Goal: Task Accomplishment & Management: Manage account settings

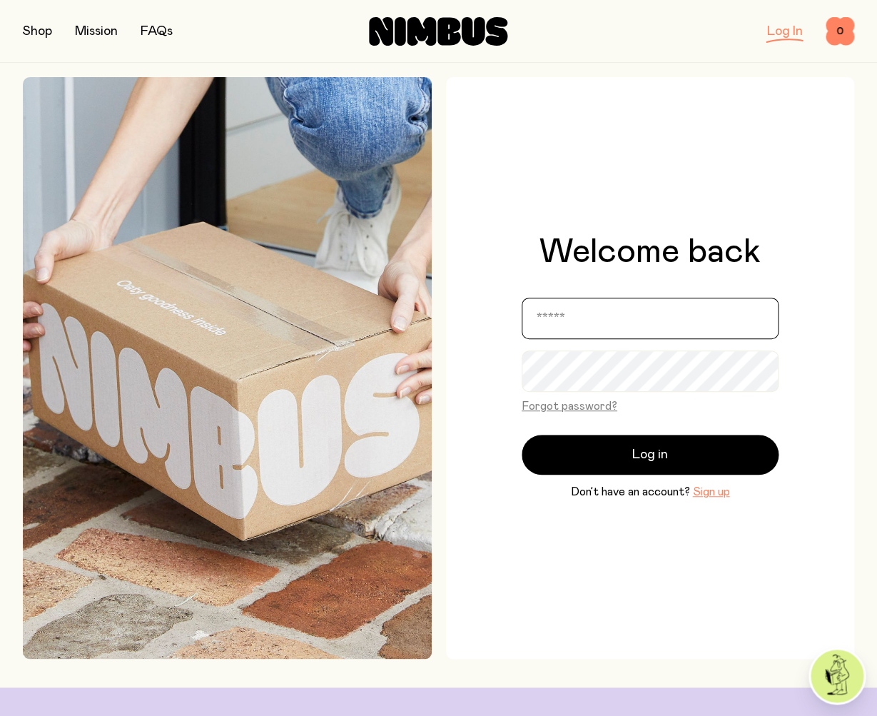
click at [590, 315] on input "email" at bounding box center [650, 318] width 257 height 41
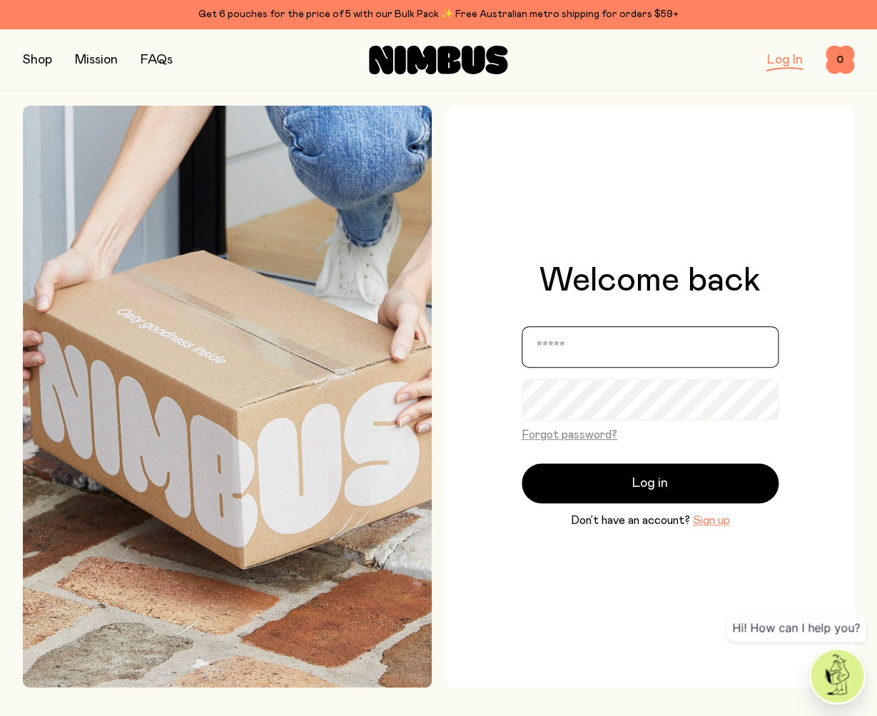
click at [522, 320] on protonpass-control-7b89 at bounding box center [522, 320] width 0 height 0
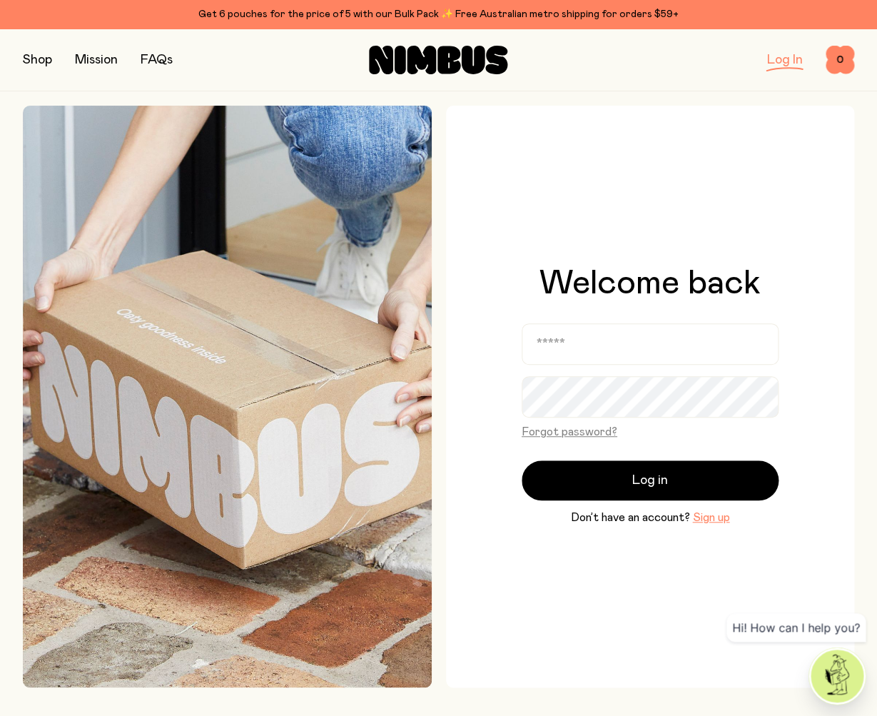
click at [495, 354] on div "Welcome back Forgot password? Log in Don’t have an account? Sign up" at bounding box center [650, 397] width 409 height 582
click at [569, 434] on button "Forgot password?" at bounding box center [570, 431] width 96 height 17
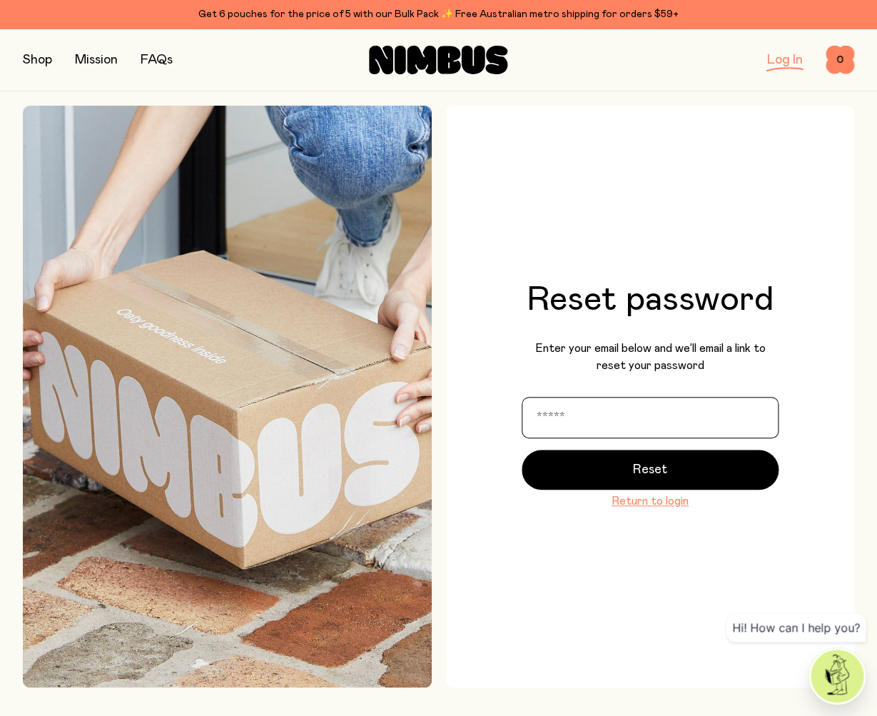
click at [589, 400] on input "email" at bounding box center [650, 417] width 257 height 41
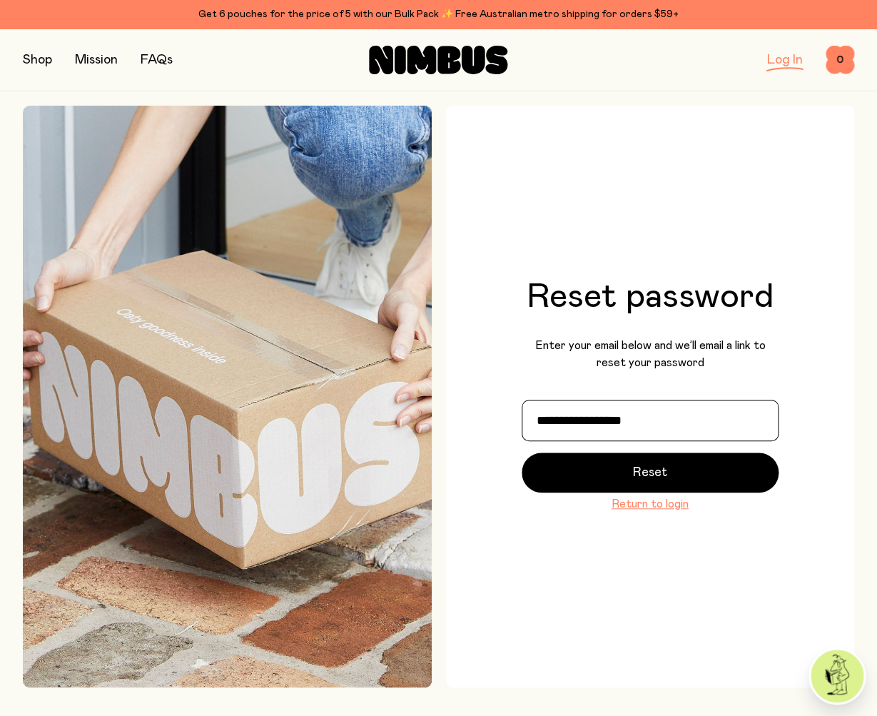
type input "**********"
click at [522, 452] on button "Reset" at bounding box center [650, 472] width 257 height 40
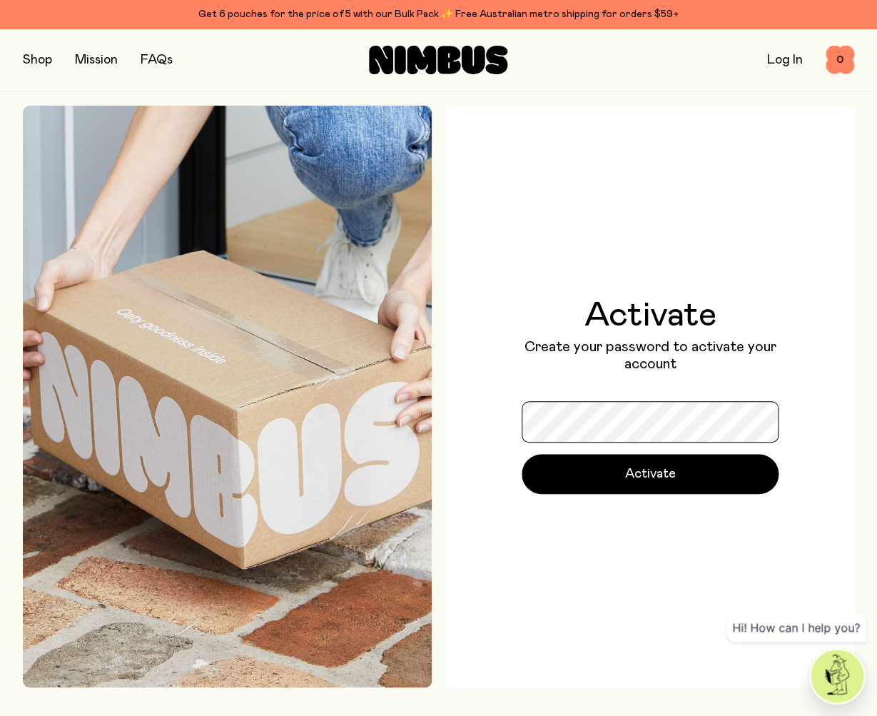
click at [522, 395] on protonpass-control-232c at bounding box center [522, 395] width 0 height 0
click at [654, 382] on div "Activate Create your password to activate your account Activate" at bounding box center [650, 396] width 257 height 196
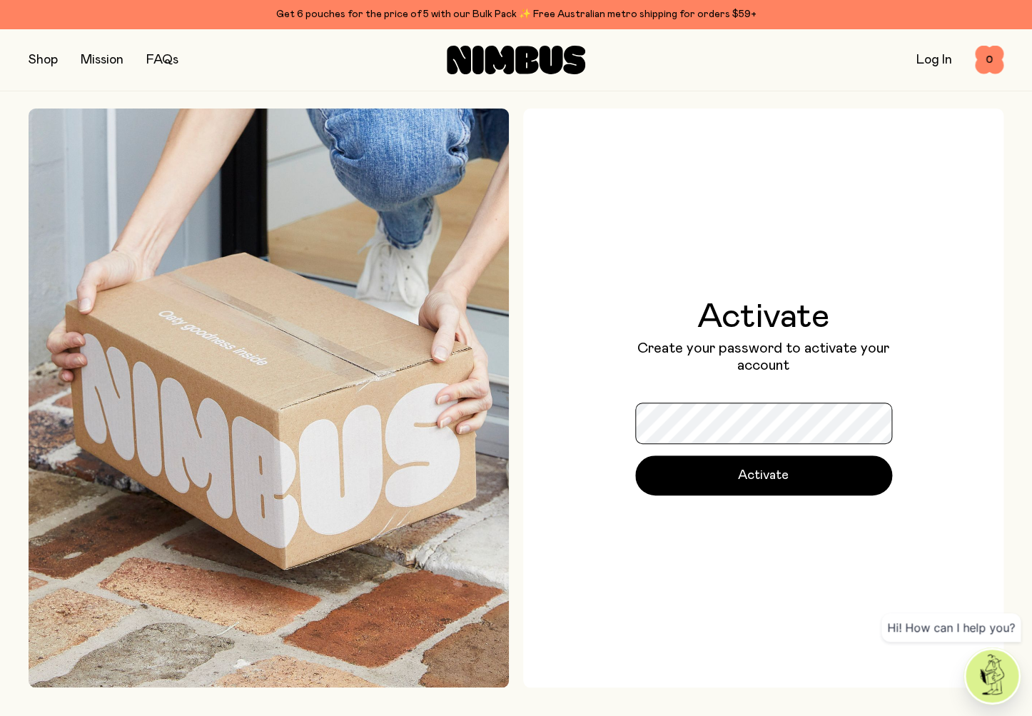
click at [635, 397] on protonpass-control-232c at bounding box center [635, 397] width 0 height 0
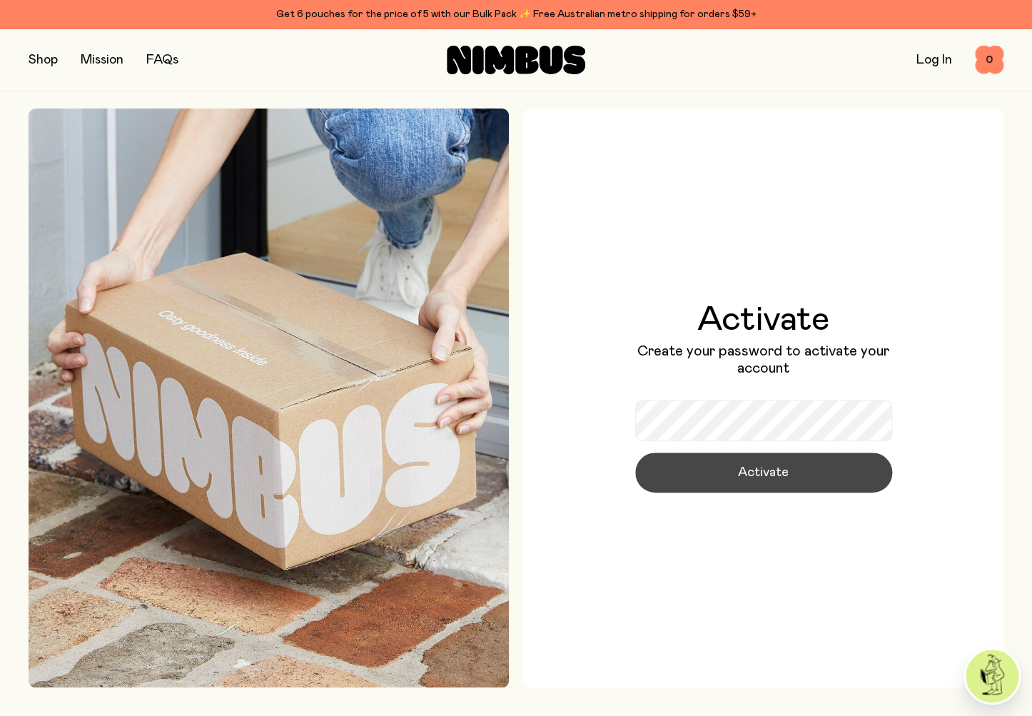
click at [754, 478] on span "Activate" at bounding box center [763, 472] width 51 height 20
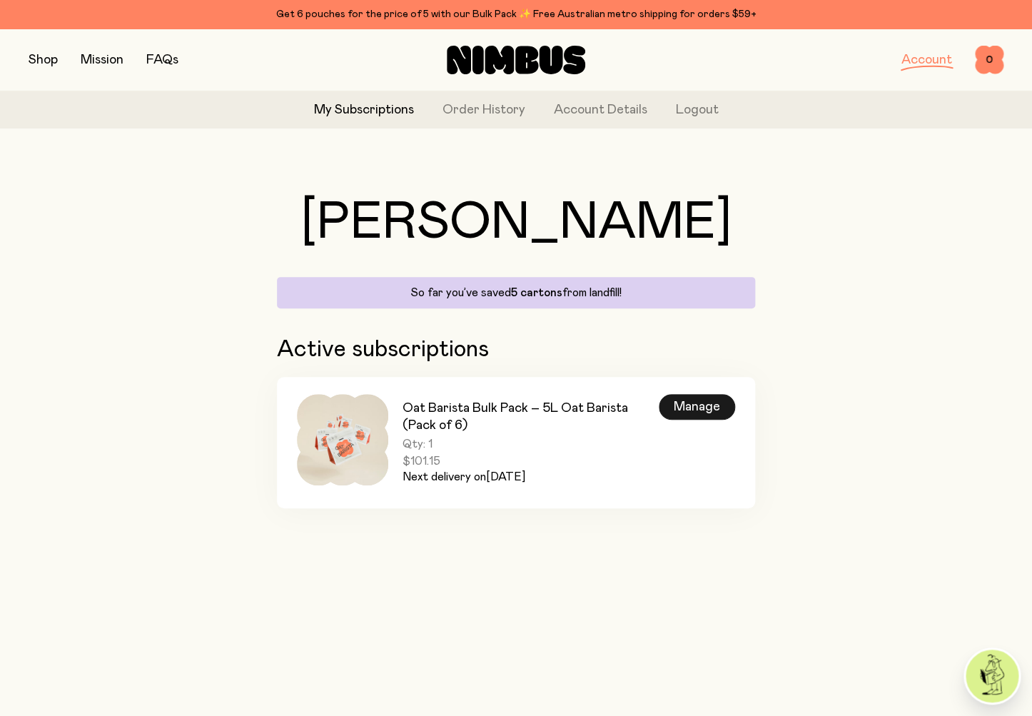
click at [690, 400] on div "Manage" at bounding box center [697, 407] width 76 height 26
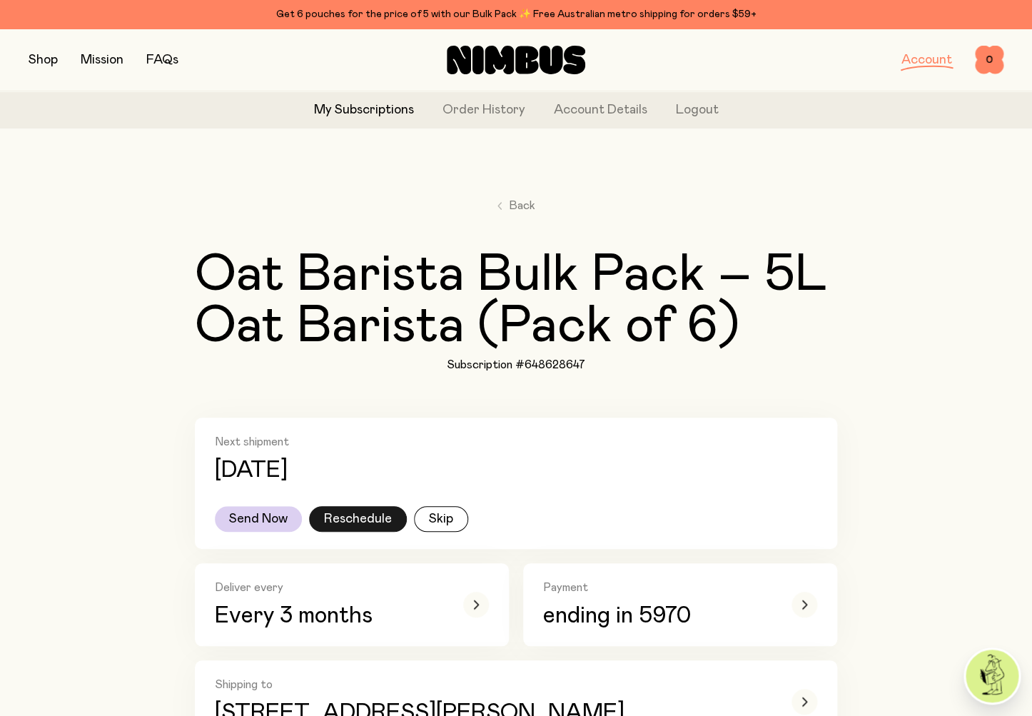
click at [351, 519] on button "Reschedule" at bounding box center [358, 519] width 98 height 26
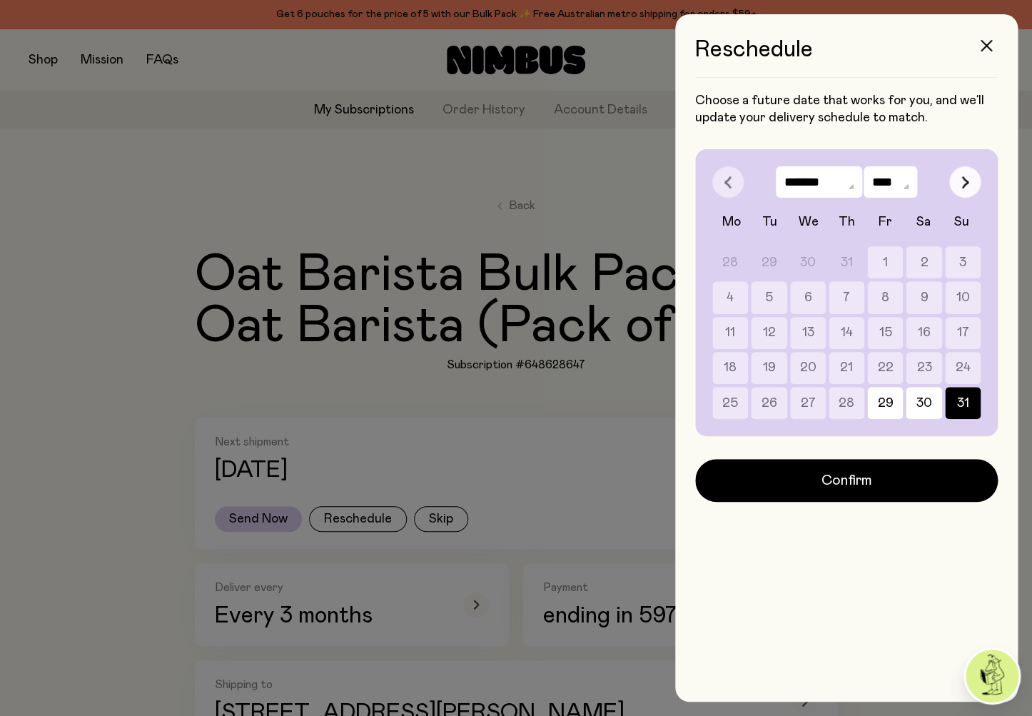
click at [876, 183] on button "button" at bounding box center [964, 181] width 31 height 31
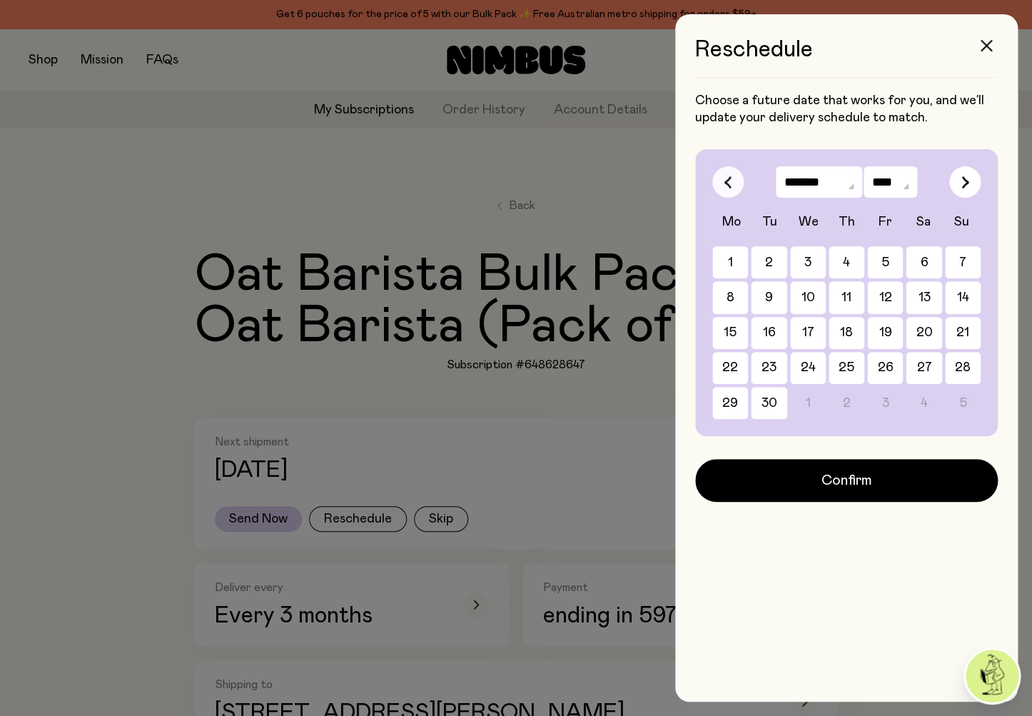
click at [729, 181] on icon "button" at bounding box center [728, 182] width 8 height 13
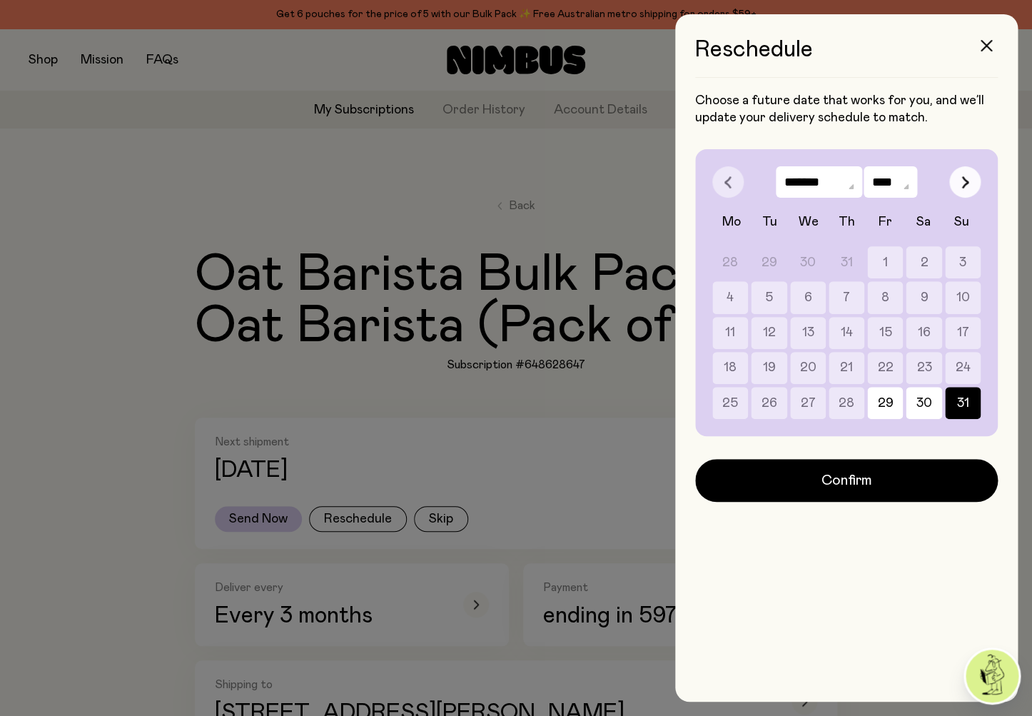
click at [876, 181] on icon "button" at bounding box center [965, 182] width 8 height 13
select select "*"
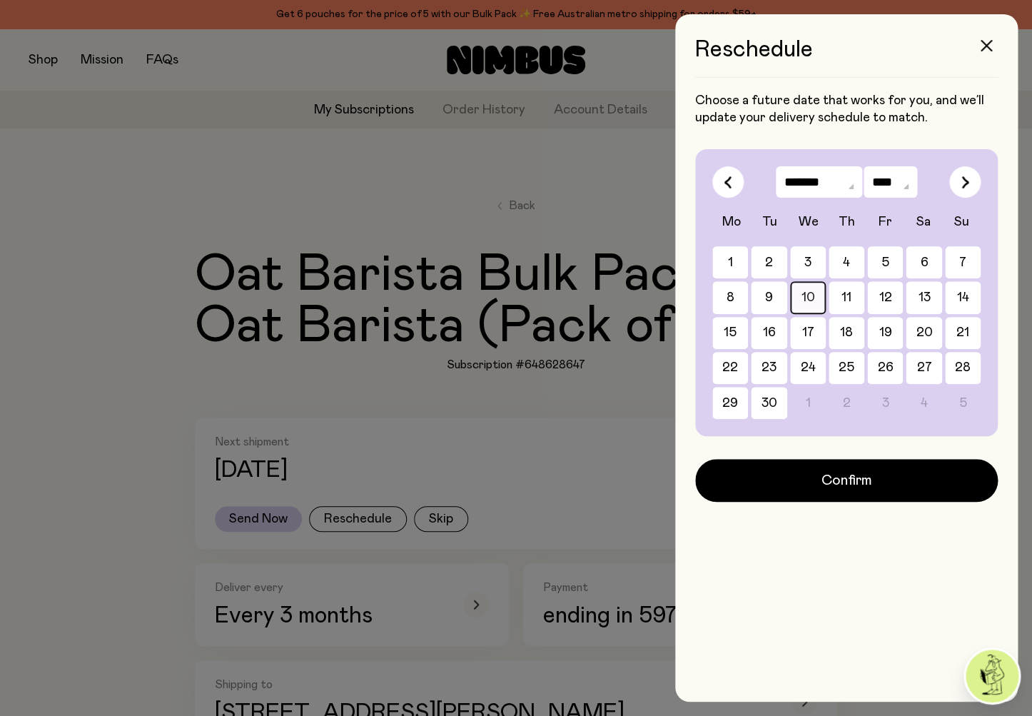
click at [876, 293] on button "10" at bounding box center [924, 297] width 36 height 32
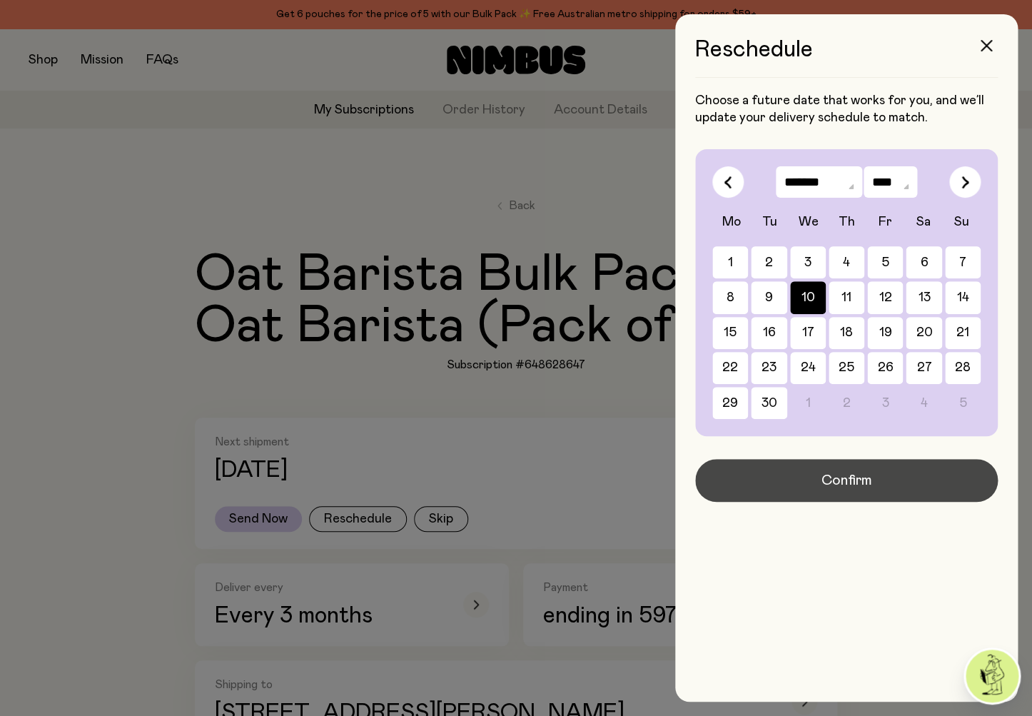
click at [854, 488] on span "Confirm" at bounding box center [846, 480] width 51 height 20
